Goal: Communication & Community: Participate in discussion

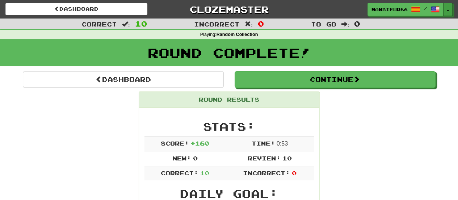
click at [449, 7] on button "Toggle Dropdown" at bounding box center [447, 9] width 9 height 13
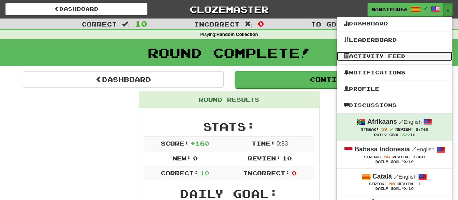
click at [396, 56] on link "Activity Feed" at bounding box center [395, 55] width 116 height 9
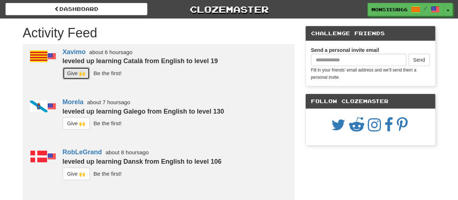
click at [76, 75] on button "G i ve 🙌" at bounding box center [77, 73] width 28 height 12
click at [69, 122] on button "G i ve 🙌" at bounding box center [77, 123] width 28 height 12
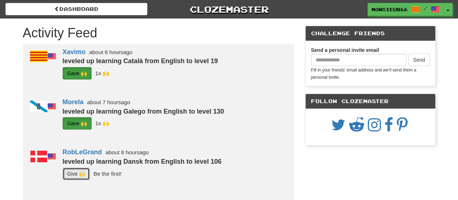
click at [72, 172] on button "G i ve 🙌" at bounding box center [77, 173] width 28 height 12
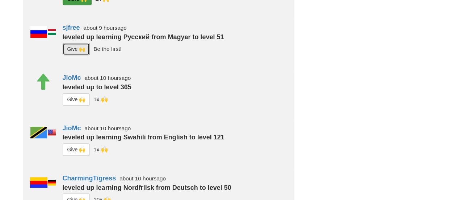
click at [76, 50] on button "G i ve 🙌" at bounding box center [77, 49] width 28 height 12
click at [78, 98] on button "G i ve 🙌" at bounding box center [77, 99] width 28 height 12
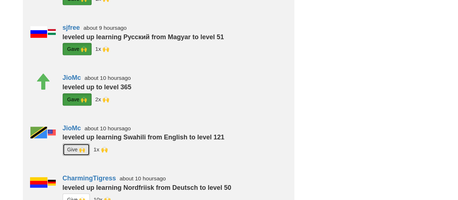
click at [76, 150] on button "G i ve 🙌" at bounding box center [77, 149] width 28 height 12
click at [74, 196] on button "G i ve 🙌" at bounding box center [77, 199] width 28 height 12
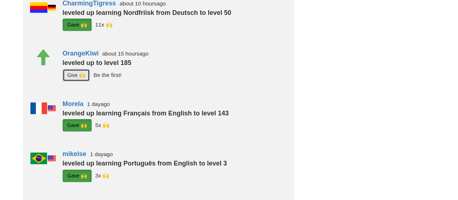
click at [80, 76] on button "G i ve 🙌" at bounding box center [77, 75] width 28 height 12
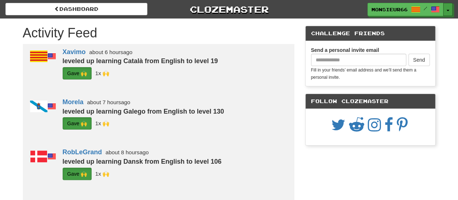
click at [447, 12] on button "Toggle Dropdown" at bounding box center [447, 9] width 9 height 13
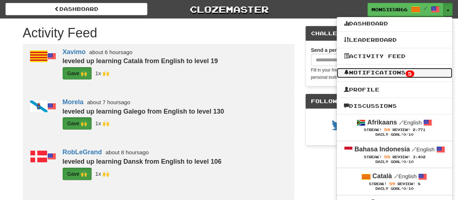
click at [426, 74] on link "Notifications 5" at bounding box center [395, 73] width 116 height 10
